Goal: Task Accomplishment & Management: Manage account settings

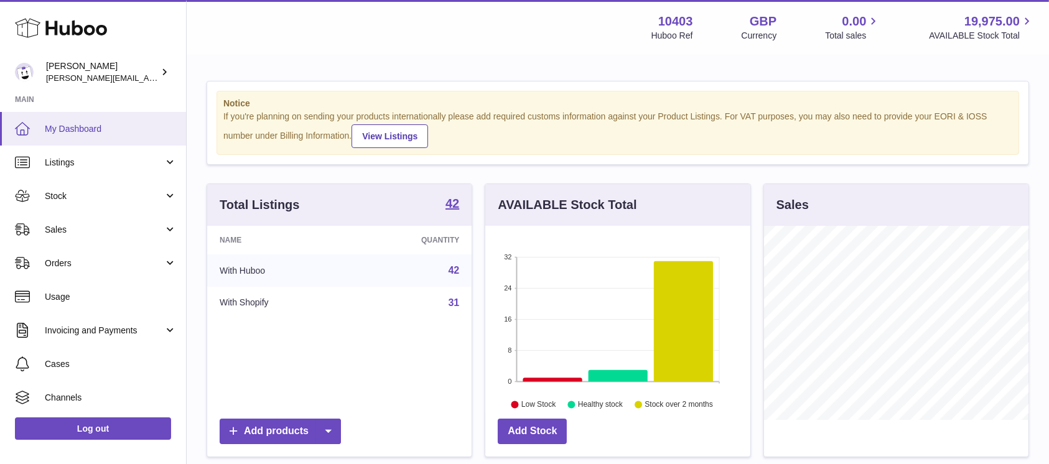
click at [113, 135] on link "My Dashboard" at bounding box center [93, 129] width 186 height 34
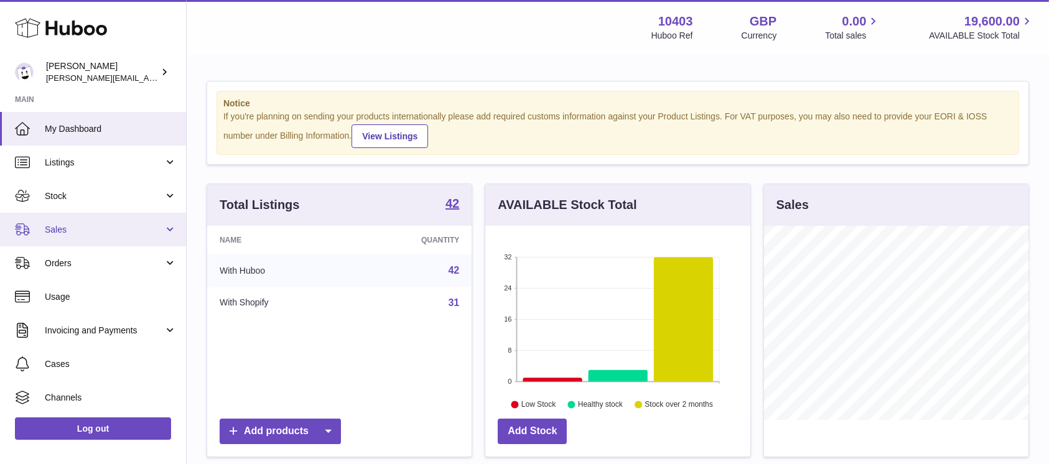
click at [55, 219] on link "Sales" at bounding box center [93, 230] width 186 height 34
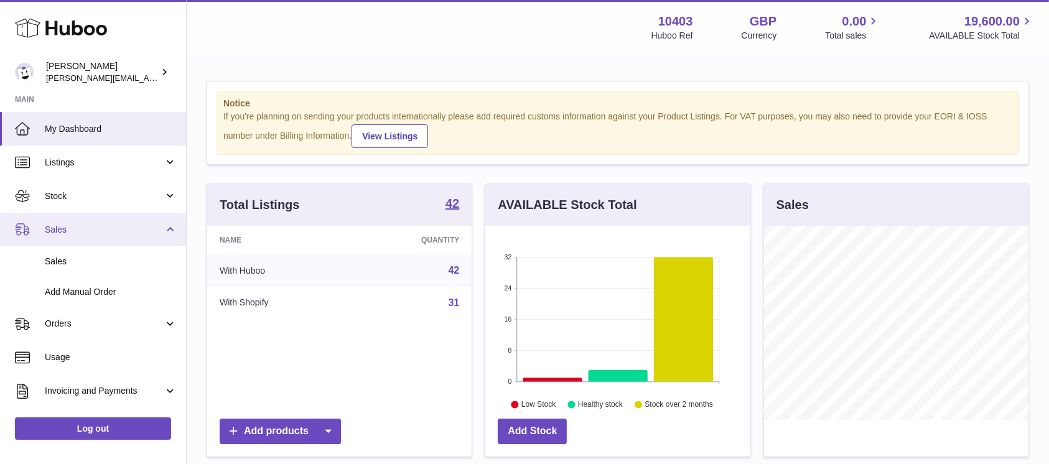
click at [68, 240] on link "Sales" at bounding box center [93, 230] width 186 height 34
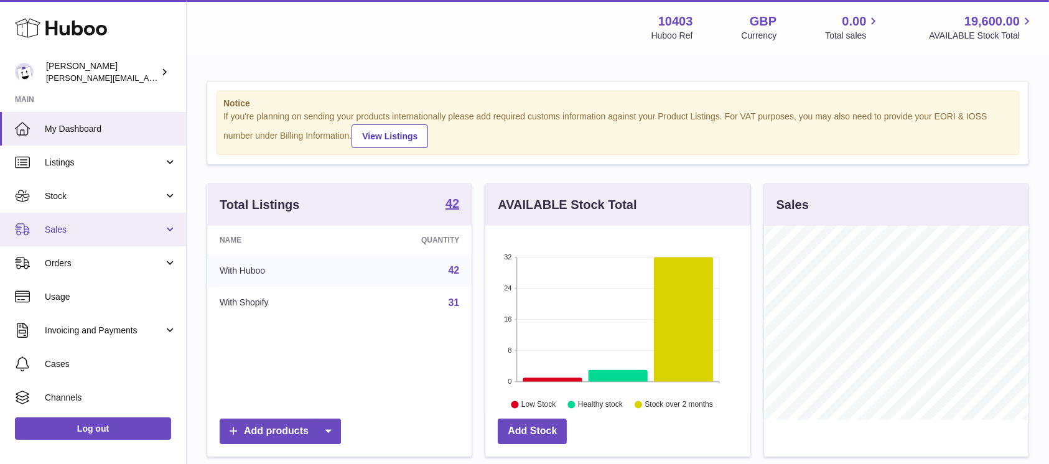
click at [68, 246] on link "Sales" at bounding box center [93, 230] width 186 height 34
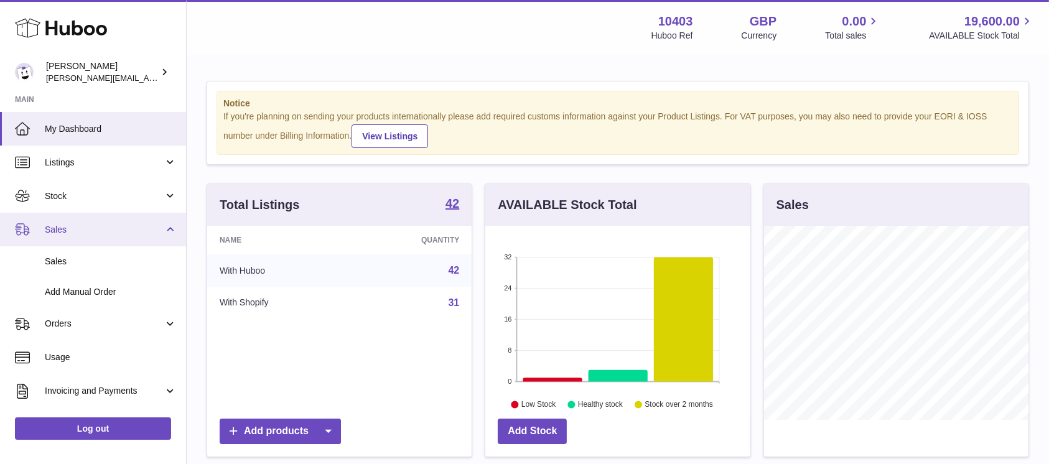
click at [68, 243] on link "Sales" at bounding box center [93, 230] width 186 height 34
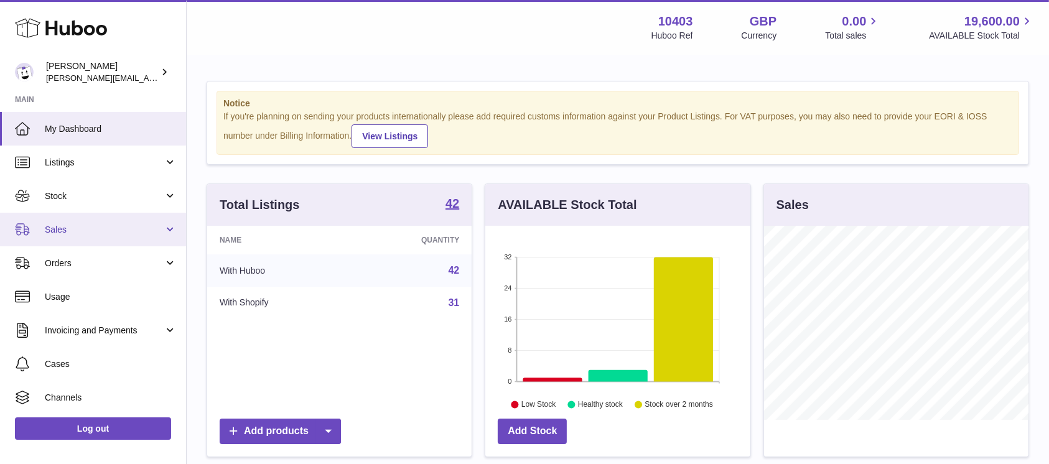
click at [67, 238] on link "Sales" at bounding box center [93, 230] width 186 height 34
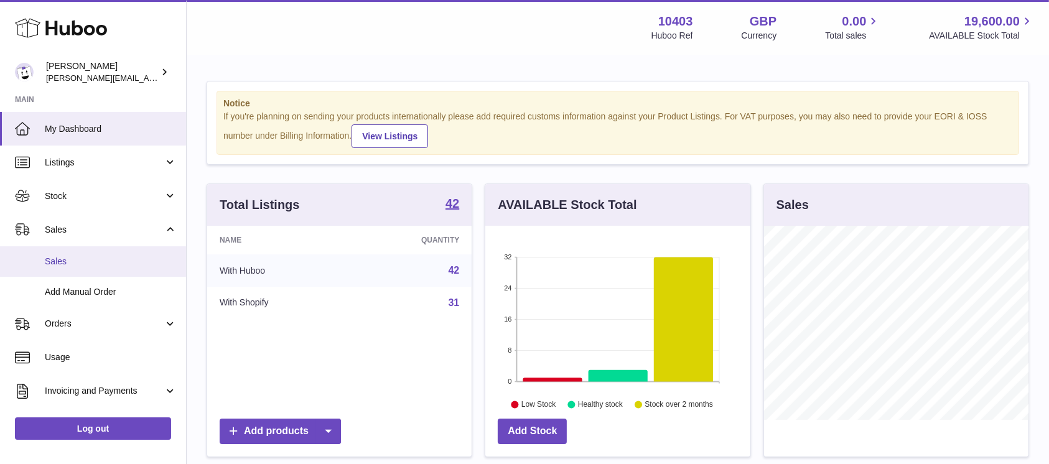
click at [70, 263] on span "Sales" at bounding box center [111, 262] width 132 height 12
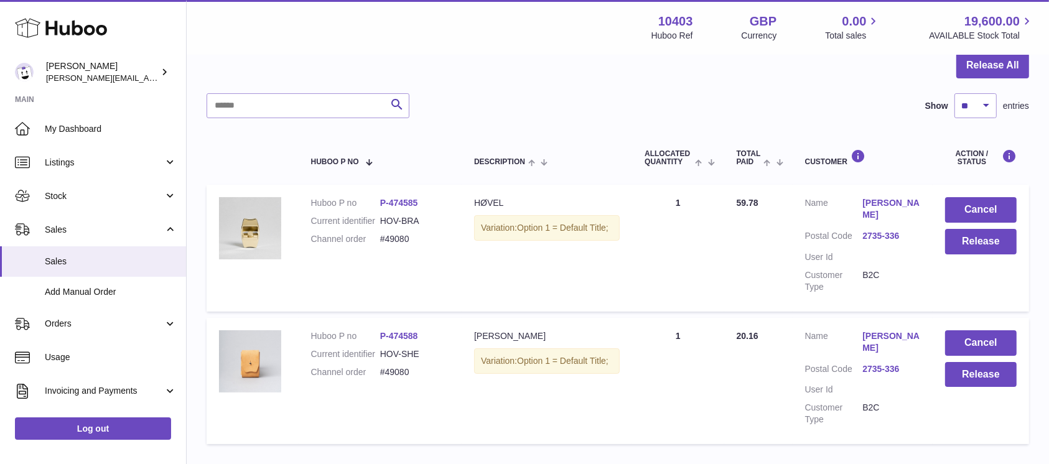
scroll to position [46, 0]
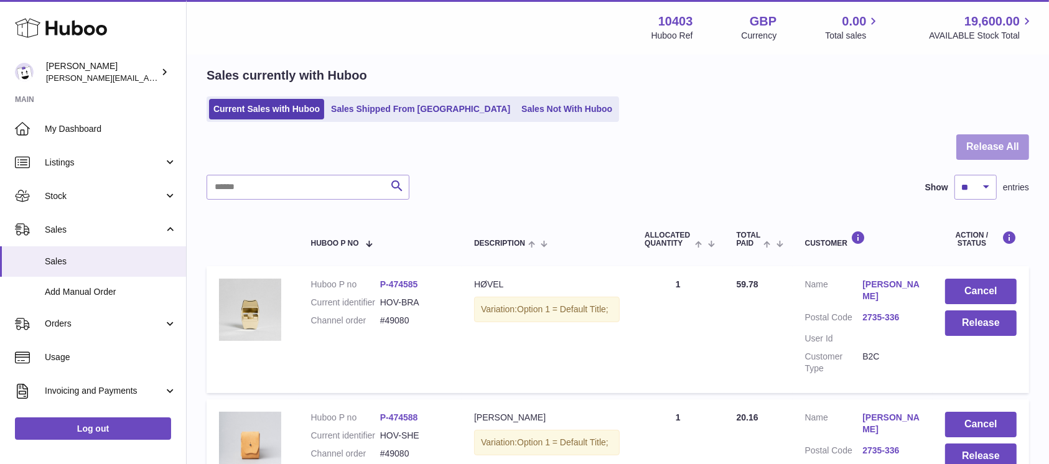
click at [991, 141] on button "Release All" at bounding box center [993, 147] width 73 height 26
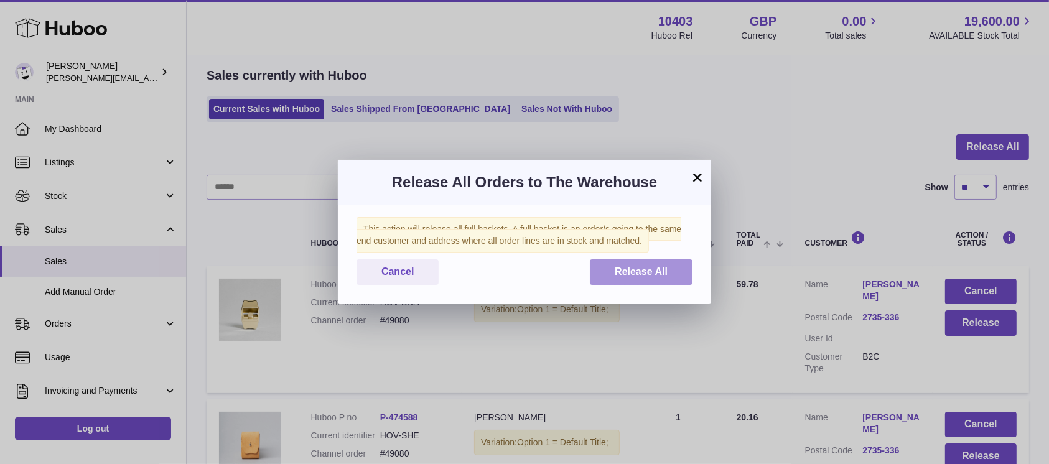
click at [652, 276] on span "Release All" at bounding box center [641, 271] width 53 height 11
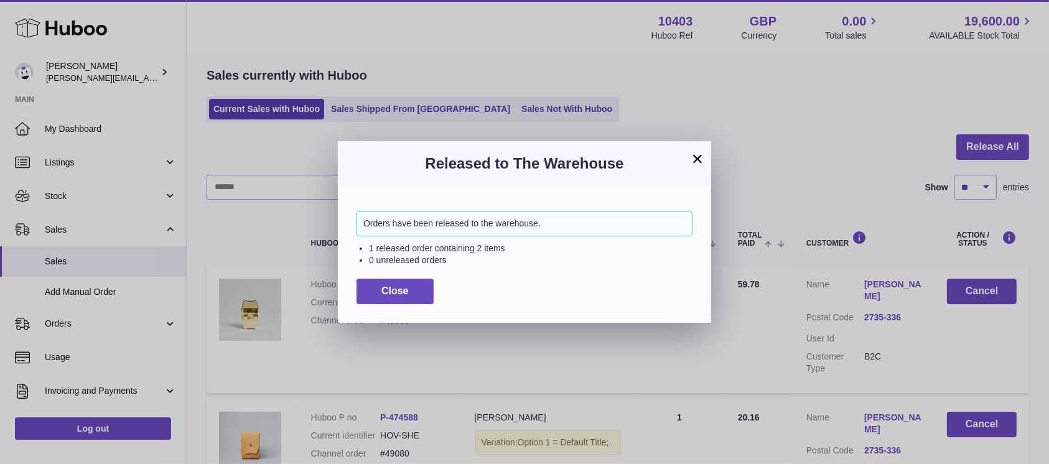
click at [57, 200] on div "× Released to The Warehouse Orders have been released to the warehouse. 1 relea…" at bounding box center [524, 232] width 1049 height 464
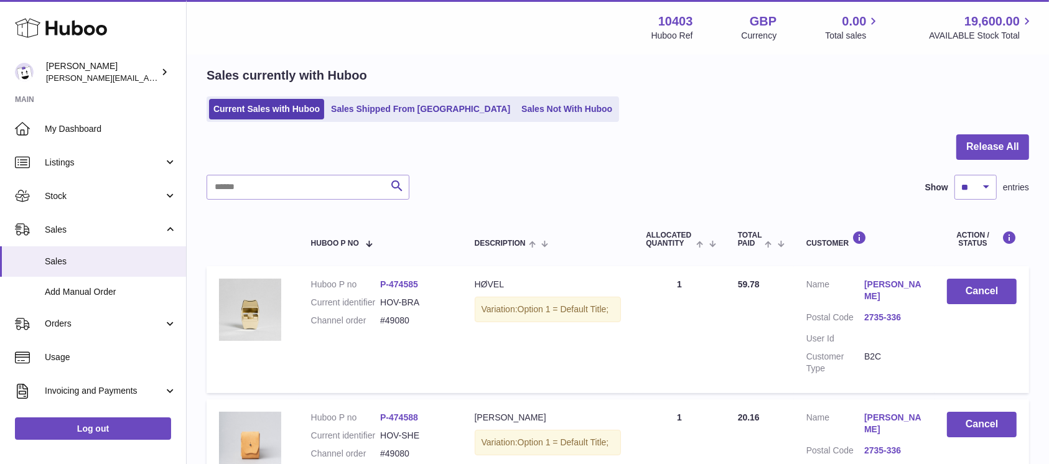
click at [57, 200] on span "Stock" at bounding box center [104, 196] width 119 height 12
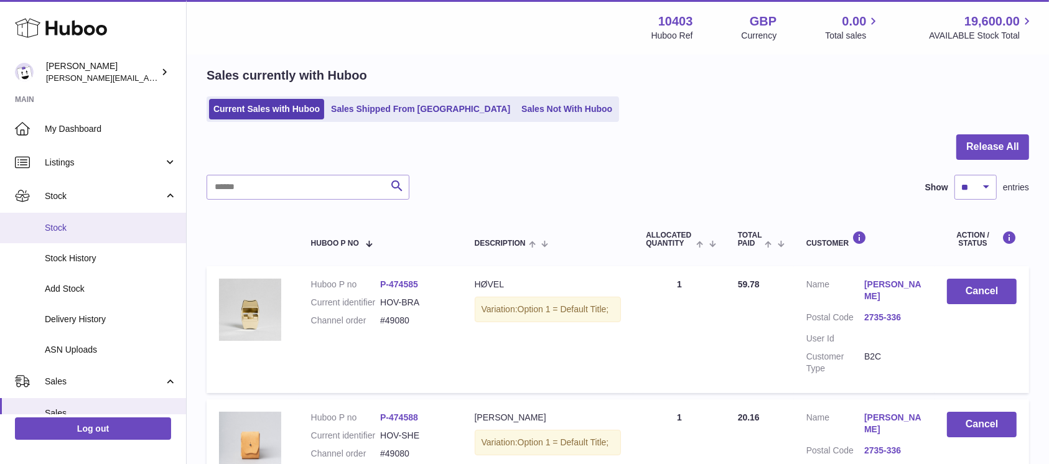
click at [71, 230] on span "Stock" at bounding box center [111, 228] width 132 height 12
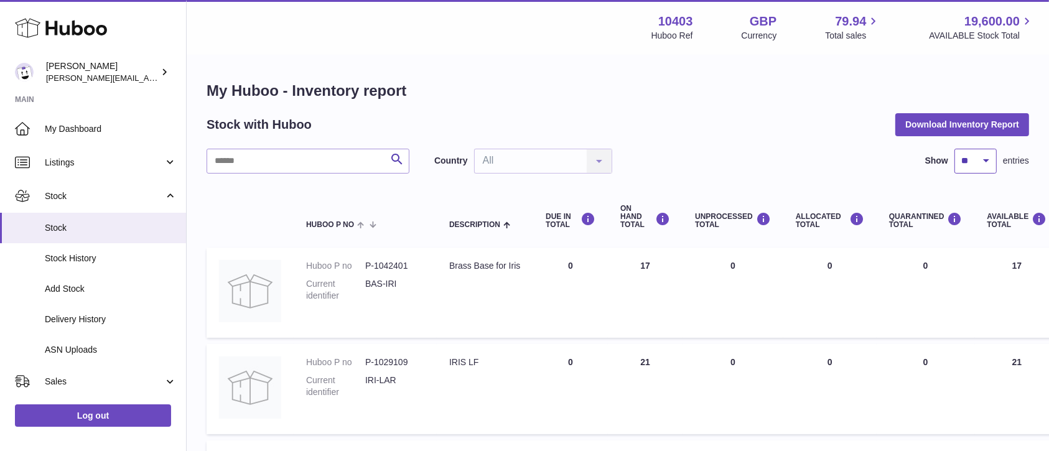
click at [981, 160] on select "** ** ** ***" at bounding box center [976, 161] width 42 height 25
select select "***"
click at [955, 149] on select "** ** ** ***" at bounding box center [976, 161] width 42 height 25
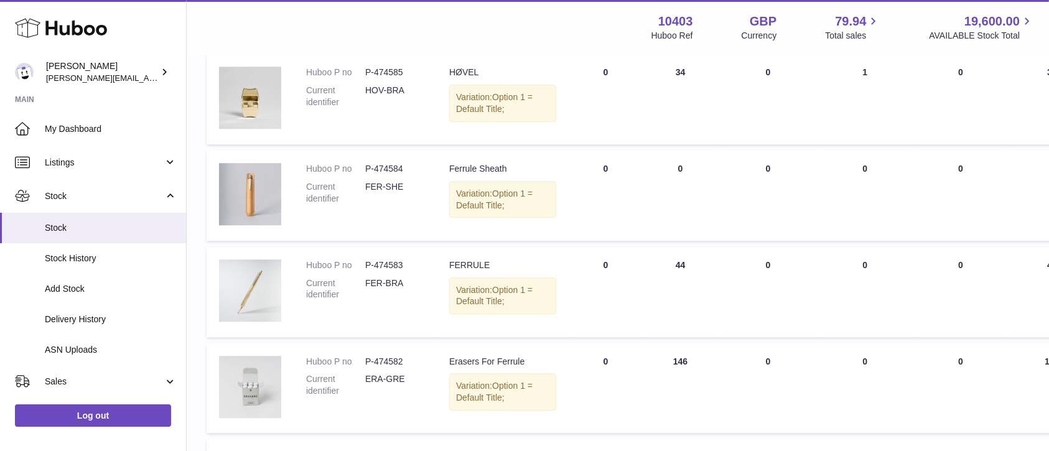
scroll to position [3319, 0]
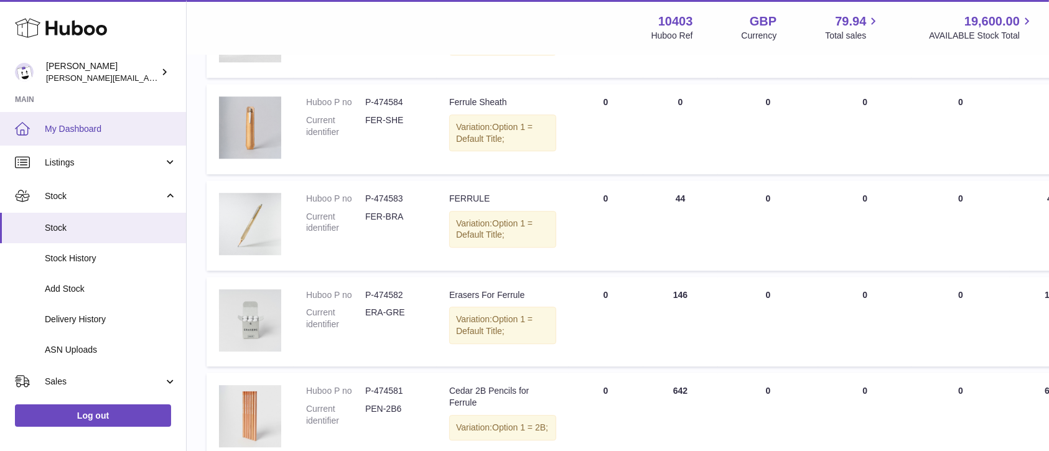
click at [27, 137] on link "My Dashboard" at bounding box center [93, 129] width 186 height 34
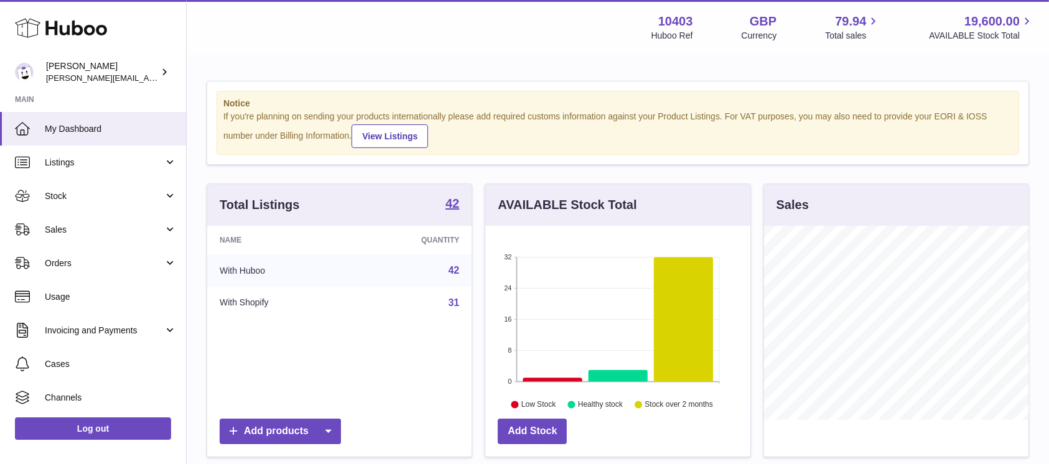
scroll to position [194, 265]
